Goal: Check status: Check status

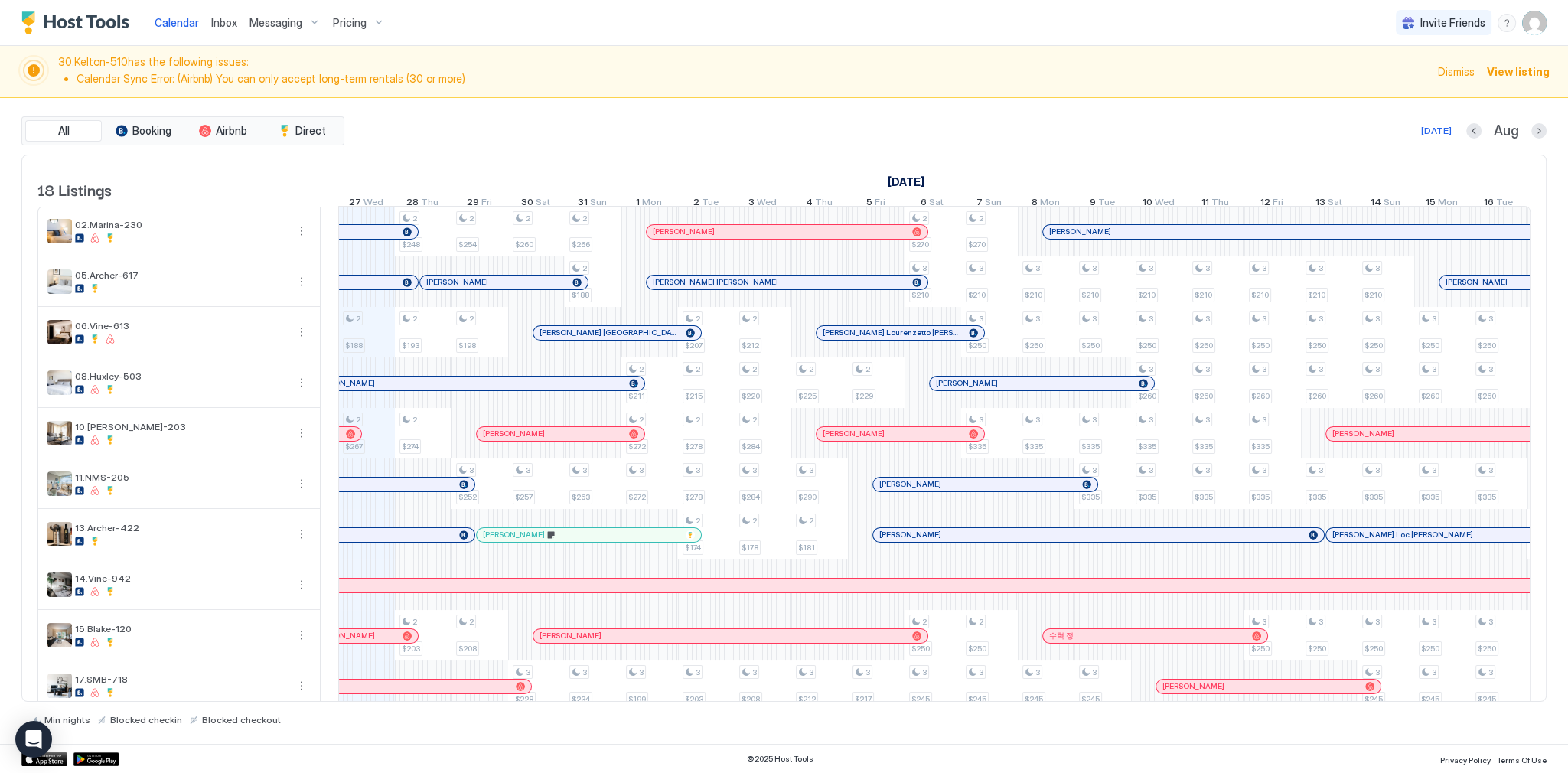
scroll to position [0, 851]
click at [733, 86] on span "30.[PERSON_NAME]-510 has the following issues: Calendar Sync Error: (Airbnb) Yo…" at bounding box center [744, 71] width 1371 height 33
click at [879, 122] on div "[DATE] Aug" at bounding box center [947, 130] width 1199 height 18
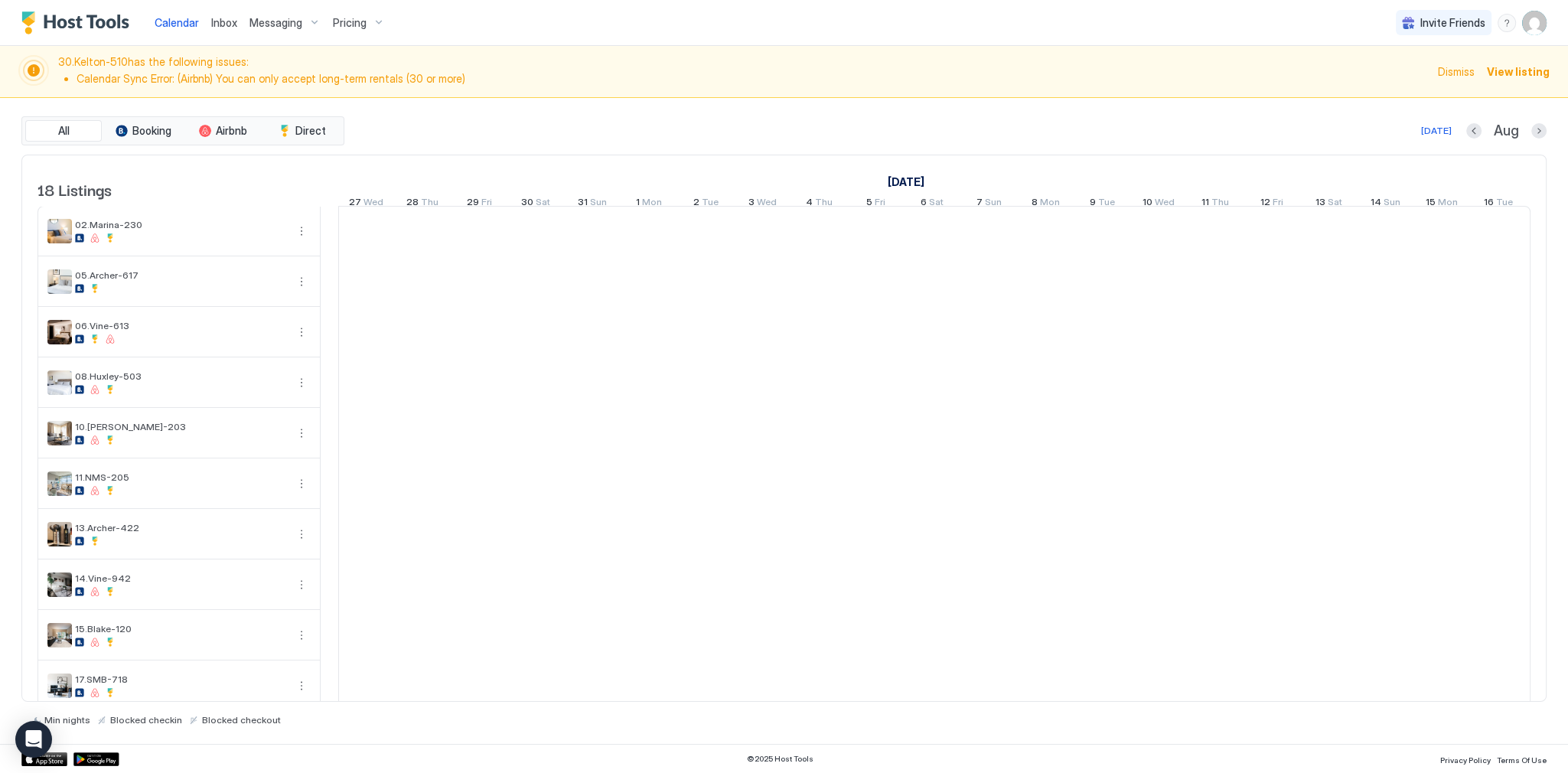
scroll to position [0, 851]
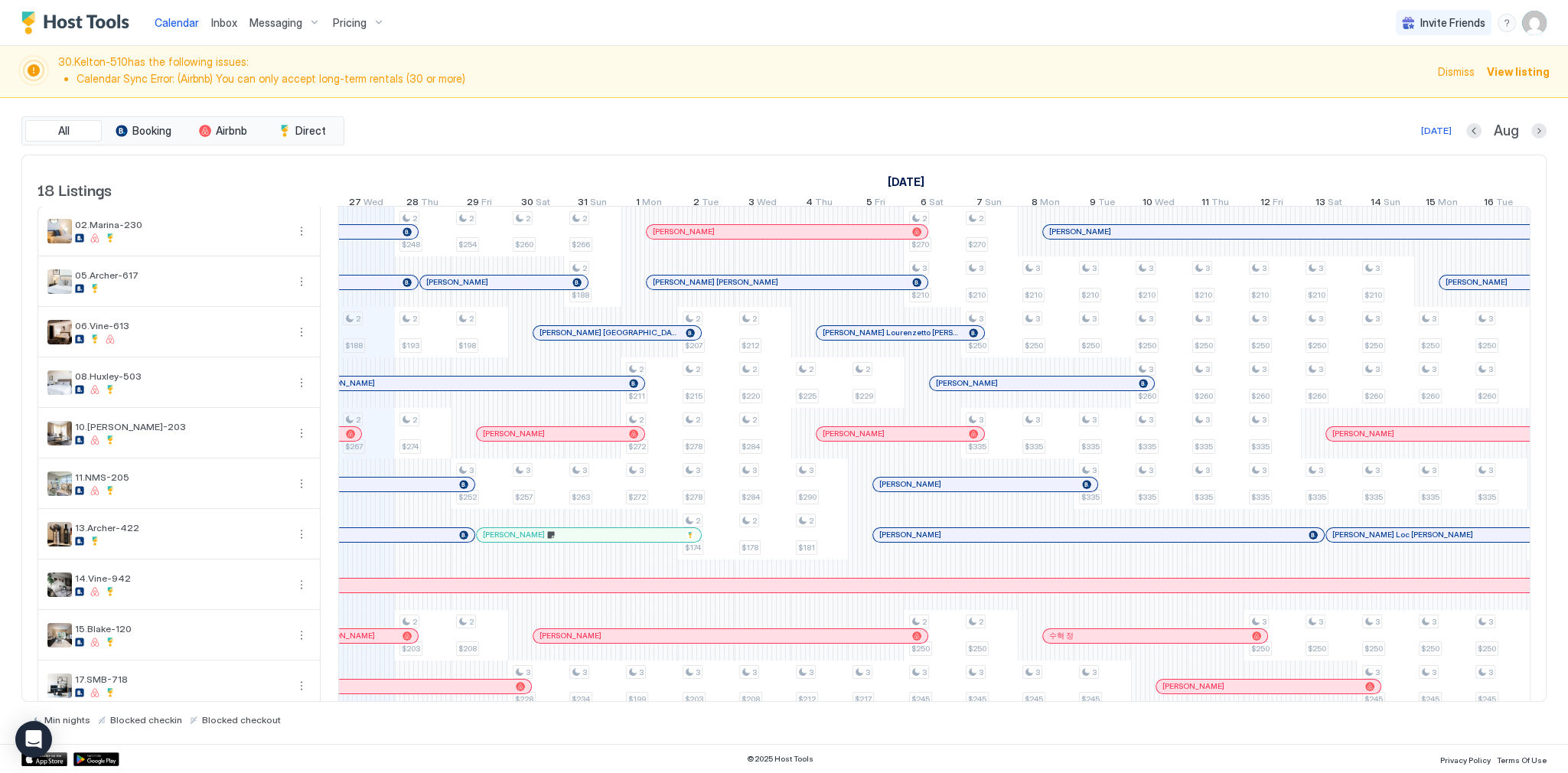
click at [796, 122] on div "[DATE] Aug" at bounding box center [947, 130] width 1199 height 18
click at [1271, 135] on div "[DATE] Aug" at bounding box center [947, 130] width 1199 height 18
click at [1452, 72] on span "Dismiss" at bounding box center [1456, 71] width 37 height 16
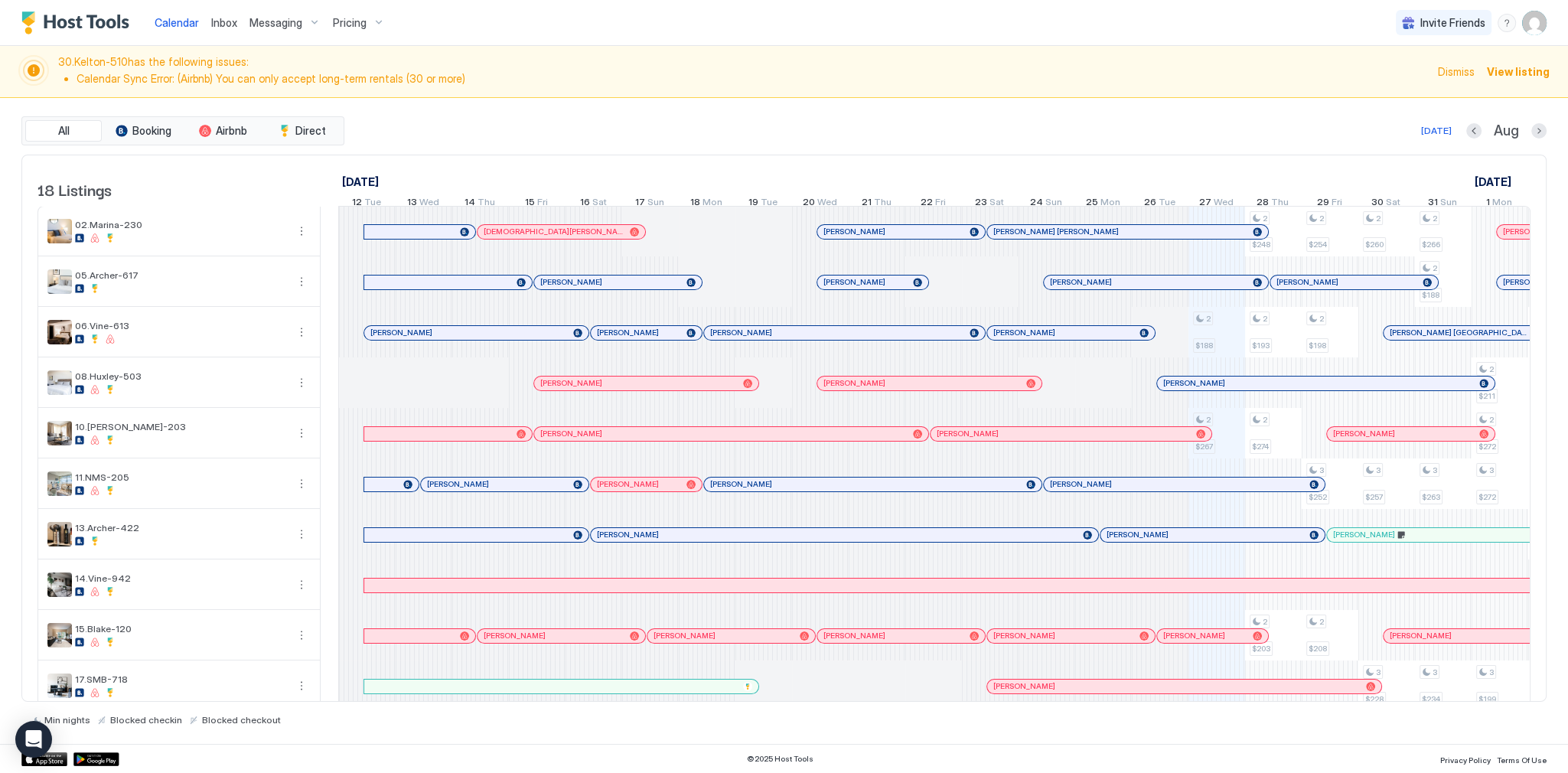
scroll to position [0, 851]
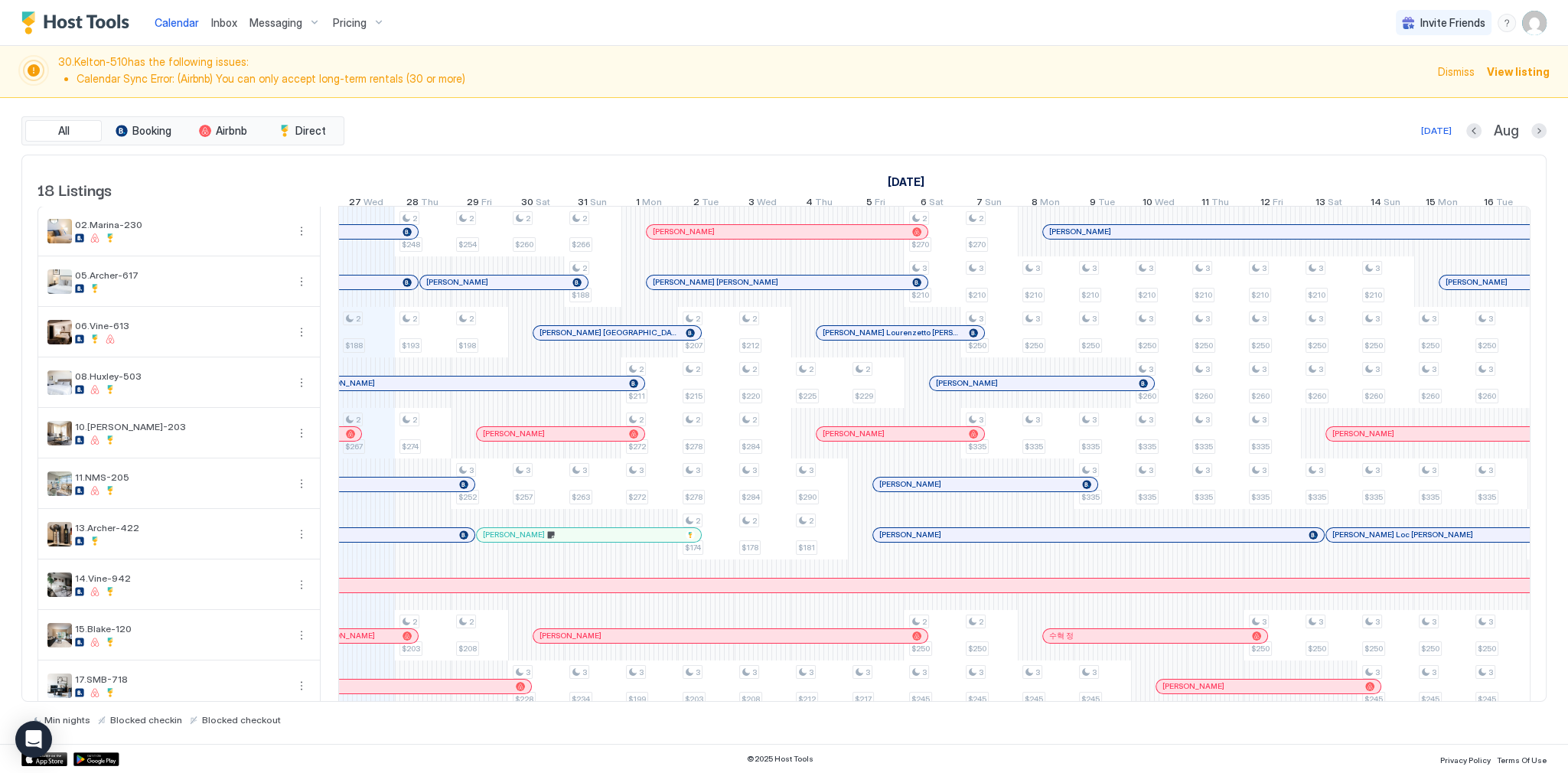
click at [1020, 108] on div "All Booking Airbnb Direct Today Aug 18 Listings August 2025 September 2025 Octo…" at bounding box center [784, 421] width 1526 height 646
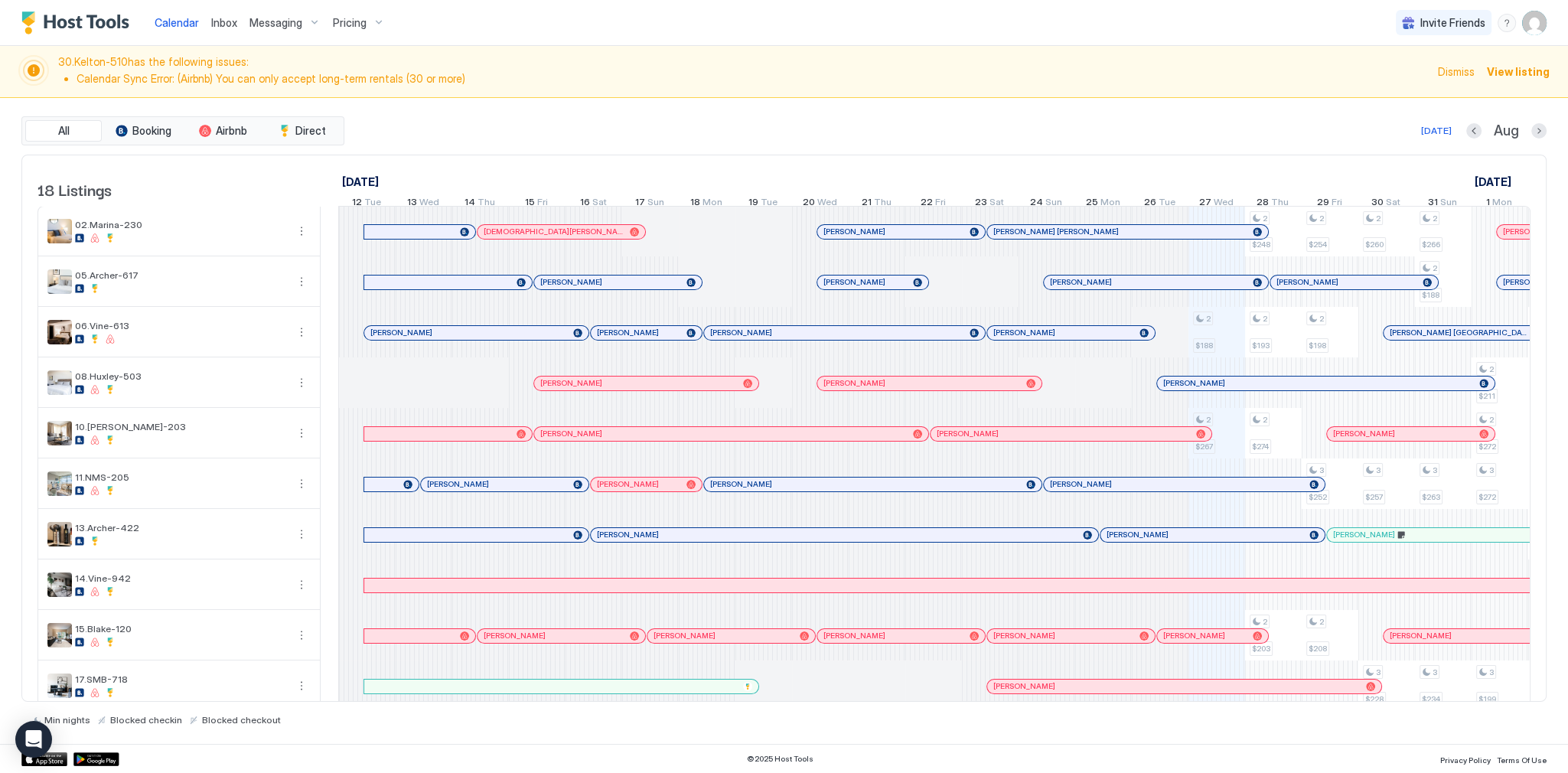
scroll to position [0, 851]
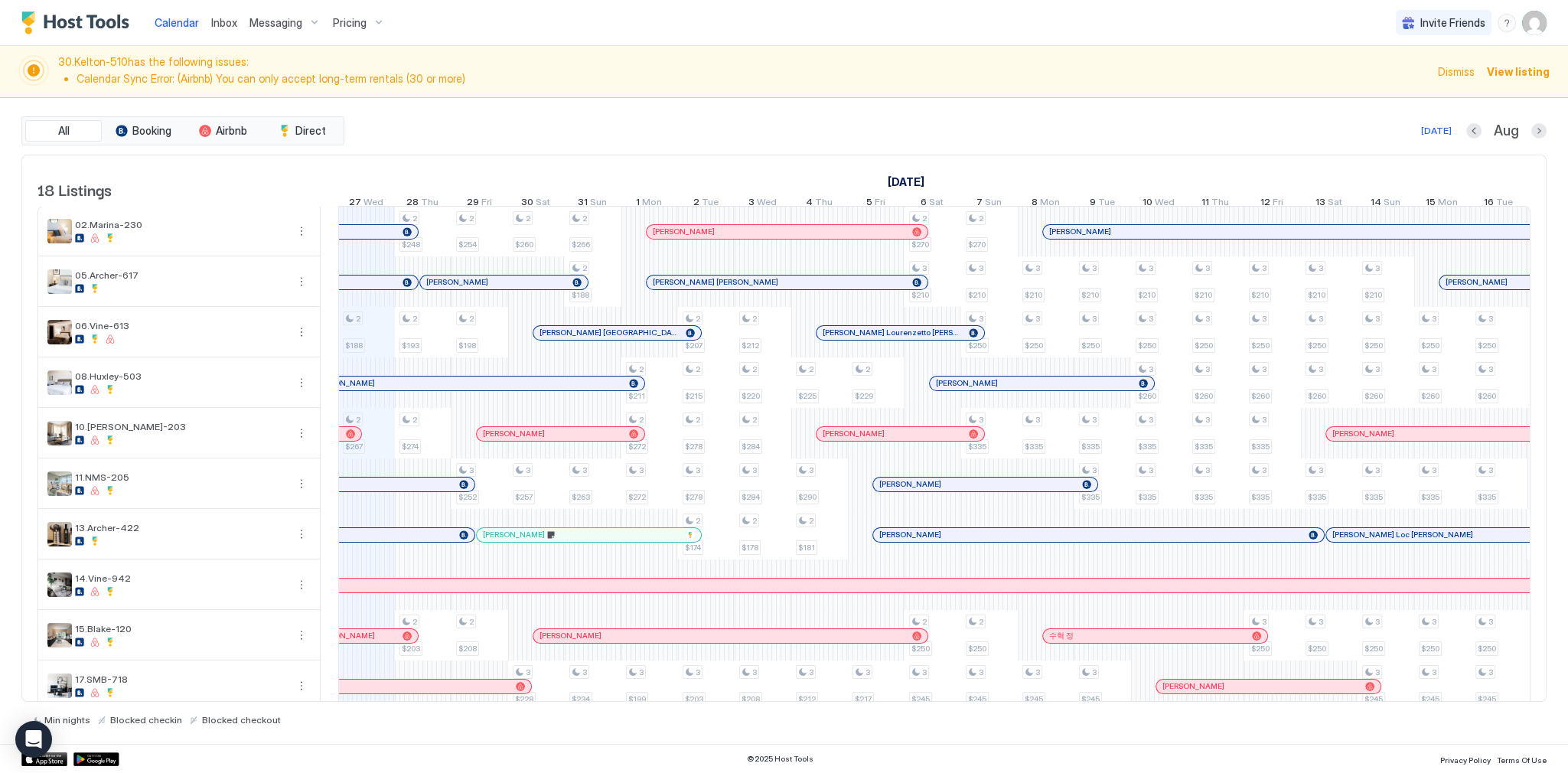
click at [1143, 162] on div "August 2025 September 2025 October 2025 12 Tue 13 Wed 14 Thu 15 Fri 16 Sat 17 S…" at bounding box center [934, 185] width 1192 height 59
click at [1089, 150] on div "All Booking Airbnb Direct Today Aug 18 Listings August 2025 September 2025 Octo…" at bounding box center [784, 420] width 1526 height 609
